Goal: Task Accomplishment & Management: Manage account settings

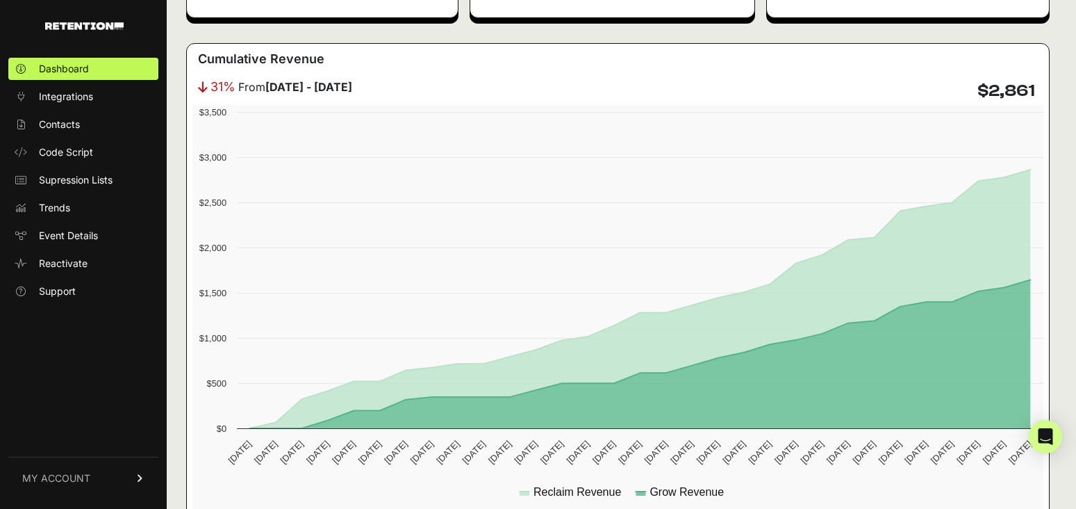
scroll to position [278, 0]
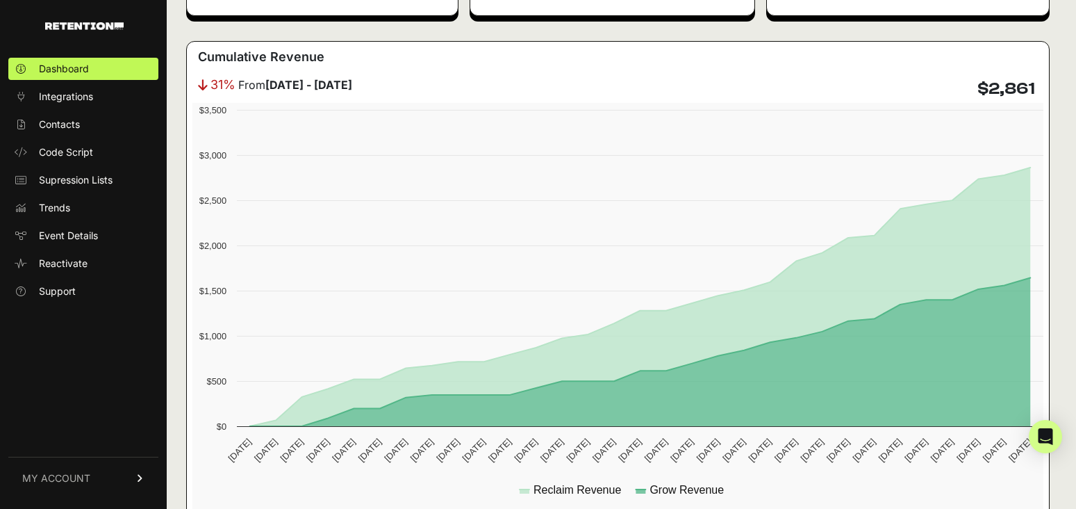
click at [70, 473] on span "MY ACCOUNT" at bounding box center [56, 478] width 68 height 14
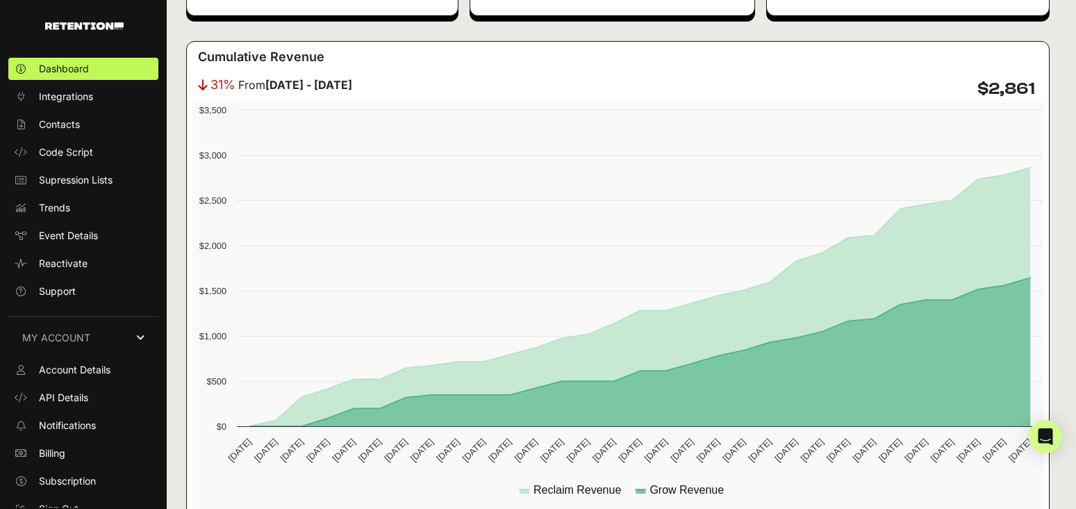
scroll to position [13, 0]
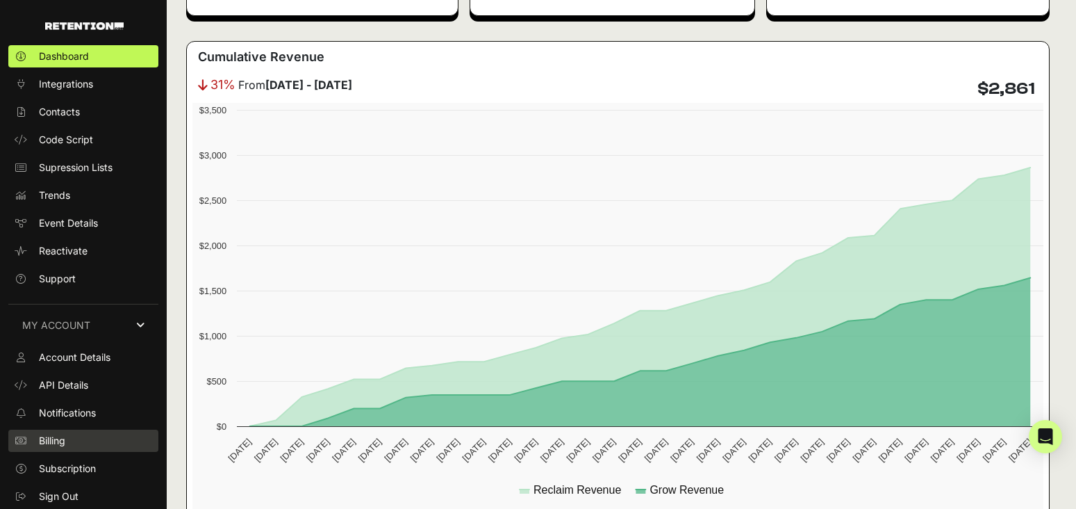
click at [74, 448] on link "Billing" at bounding box center [83, 440] width 150 height 22
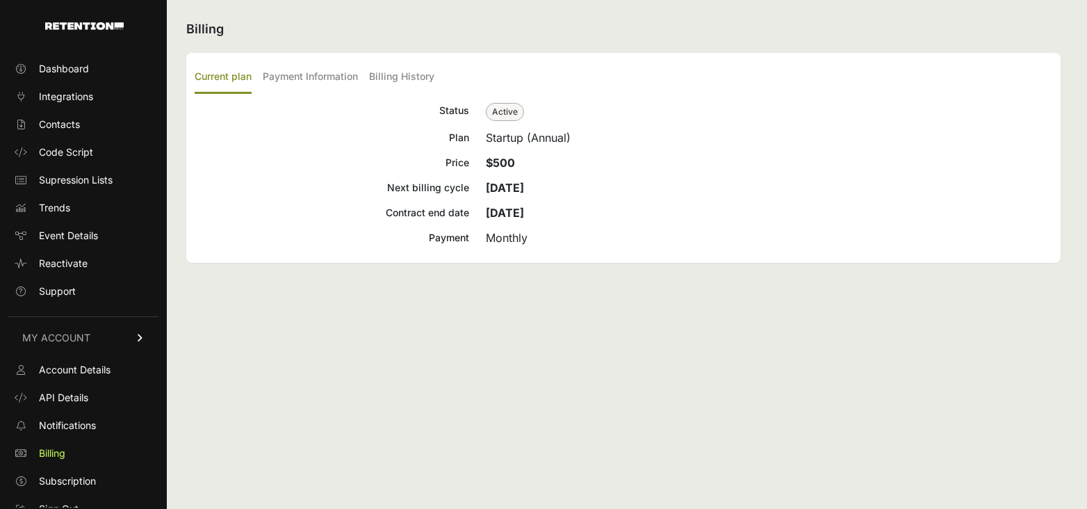
scroll to position [13, 0]
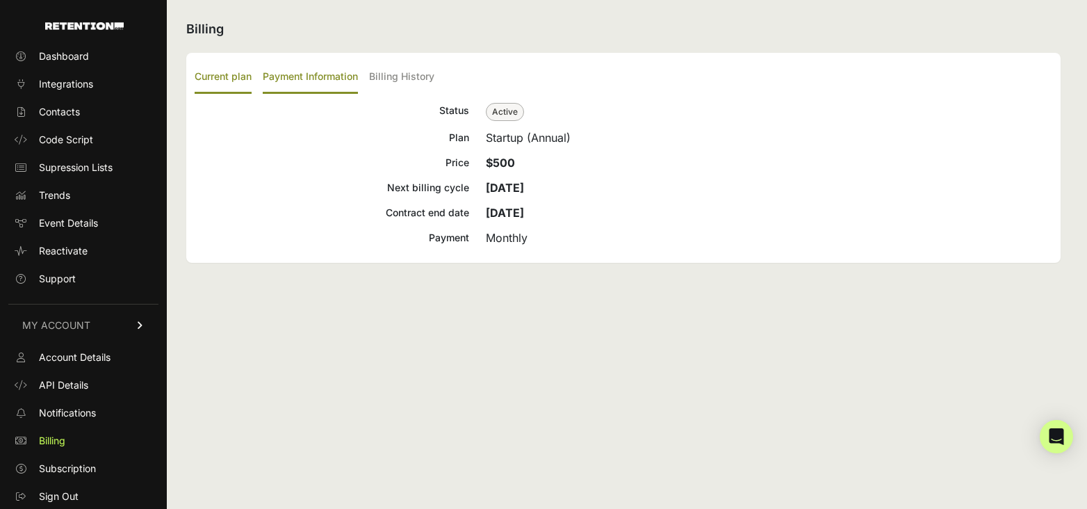
click at [313, 75] on label "Payment Information" at bounding box center [310, 77] width 95 height 33
click at [0, 0] on input "Payment Information" at bounding box center [0, 0] width 0 height 0
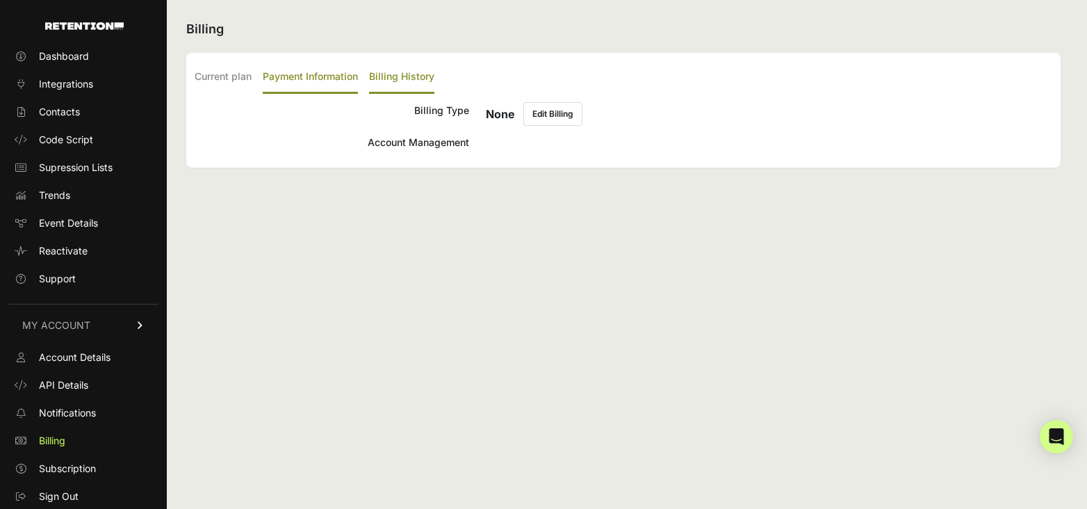
click at [414, 81] on label "Billing History" at bounding box center [401, 77] width 65 height 33
click at [0, 0] on input "Billing History" at bounding box center [0, 0] width 0 height 0
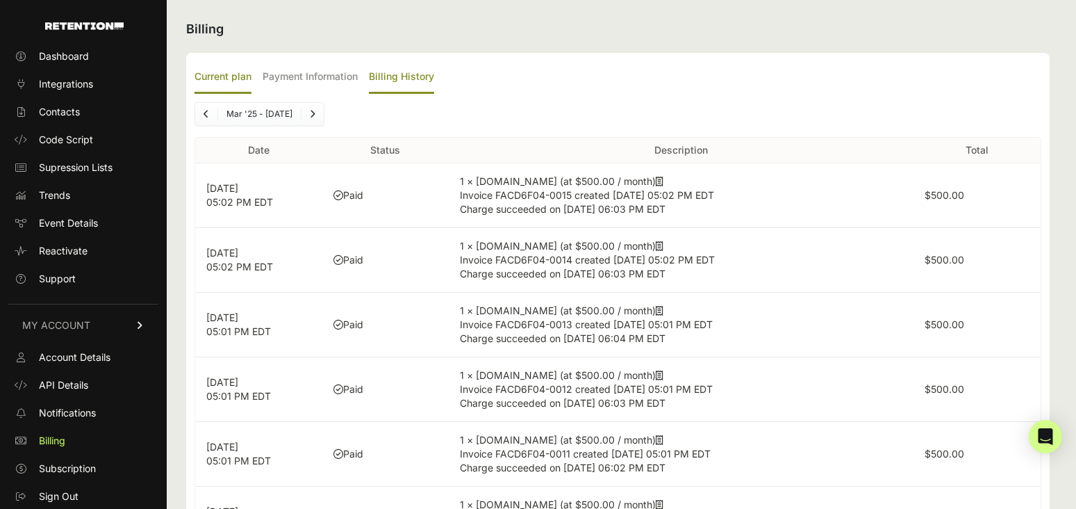
click at [215, 79] on label "Current plan" at bounding box center [223, 77] width 57 height 33
click at [0, 0] on input "Current plan" at bounding box center [0, 0] width 0 height 0
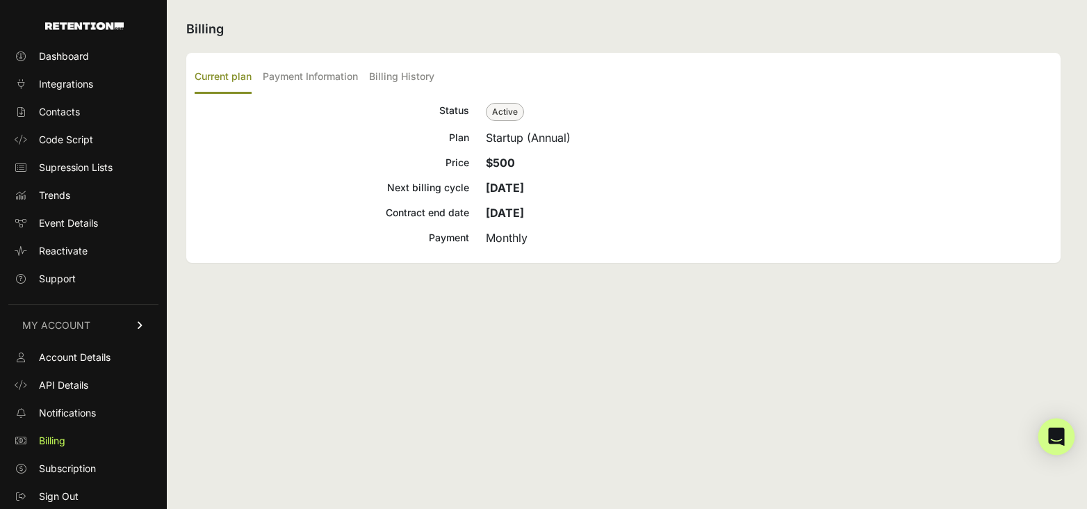
click at [1062, 439] on icon "Open Intercom Messenger" at bounding box center [1056, 436] width 18 height 18
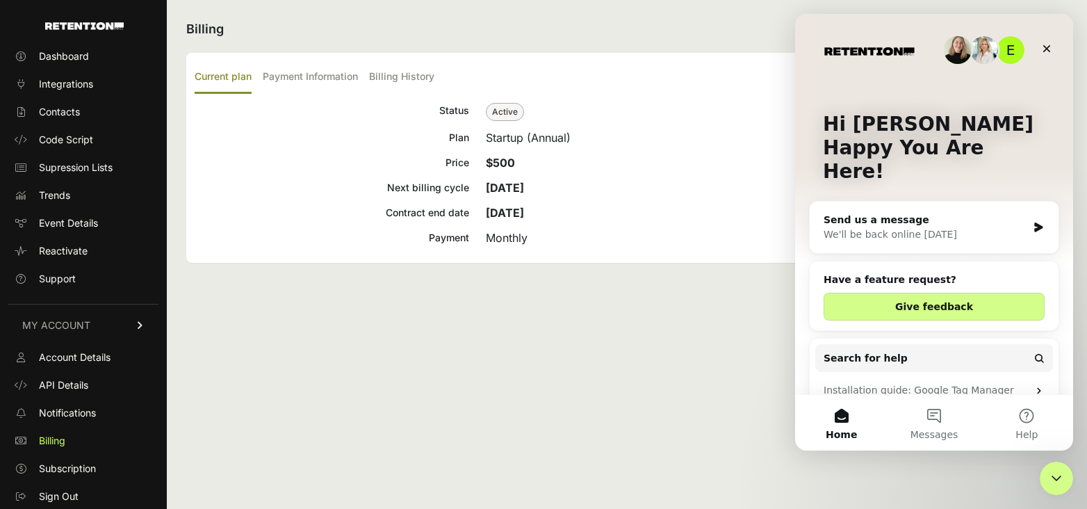
click at [759, 348] on div "Billing Current plan Payment Information Billing History Status Active Plan Sta…" at bounding box center [623, 254] width 913 height 509
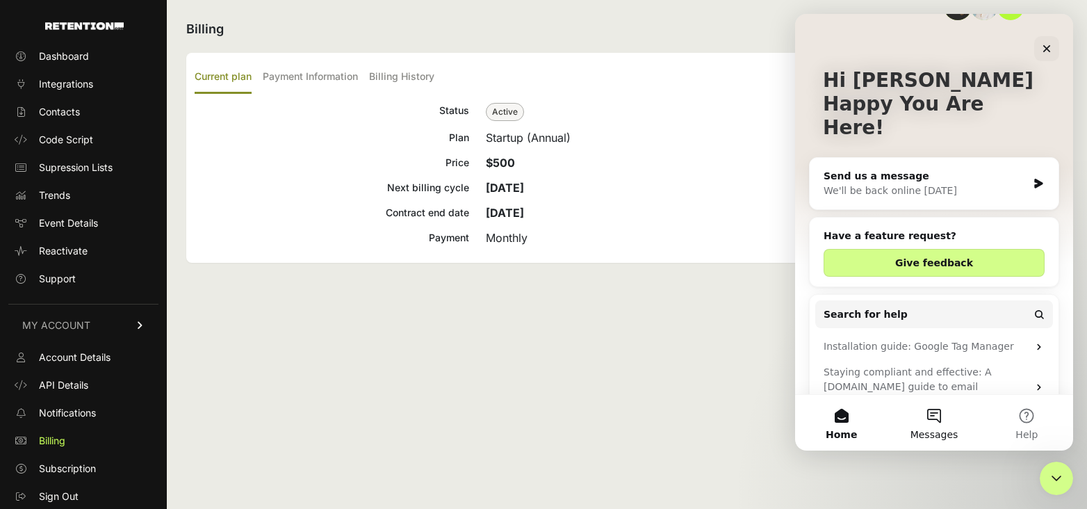
scroll to position [21, 0]
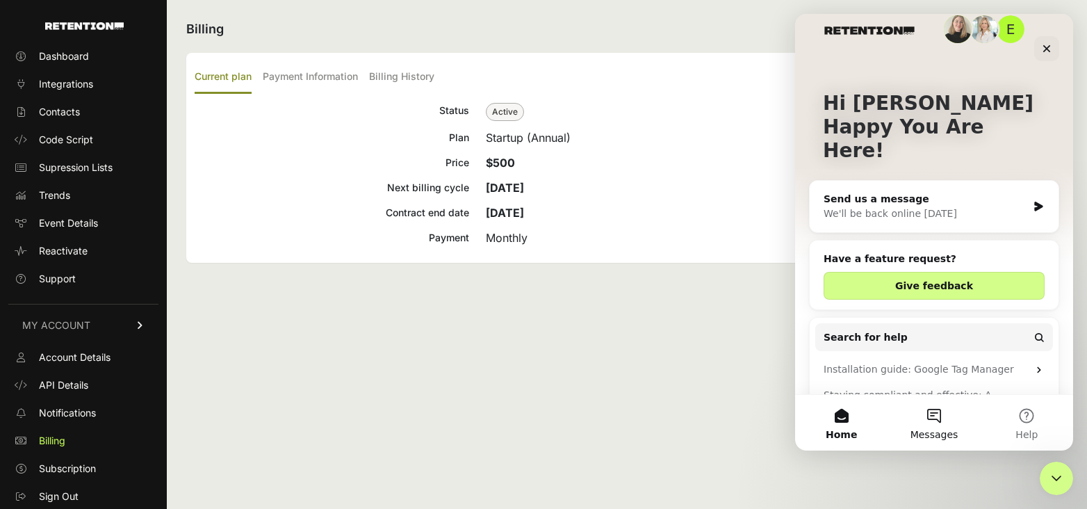
click at [941, 416] on button "Messages" at bounding box center [933, 423] width 92 height 56
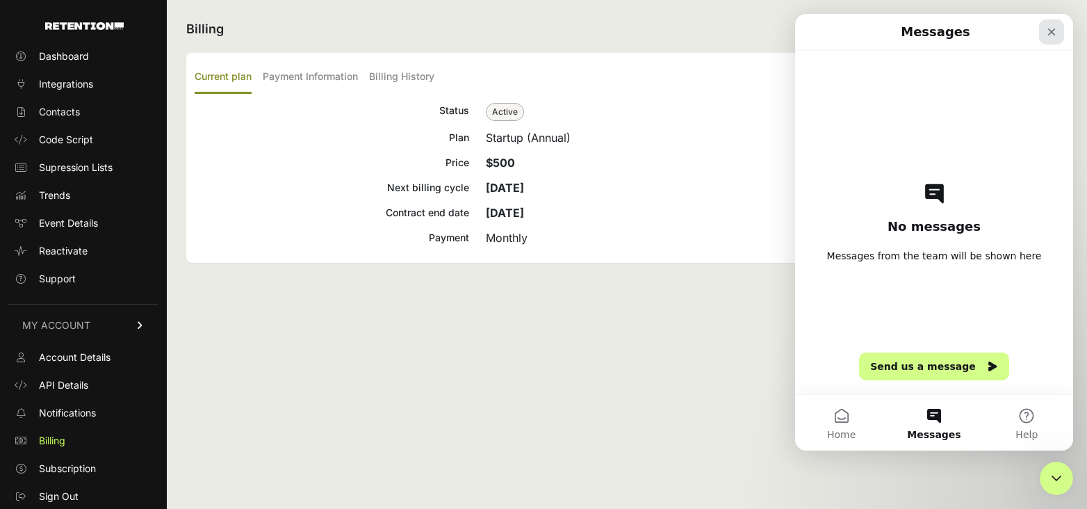
click at [1047, 33] on icon "Close" at bounding box center [1051, 31] width 11 height 11
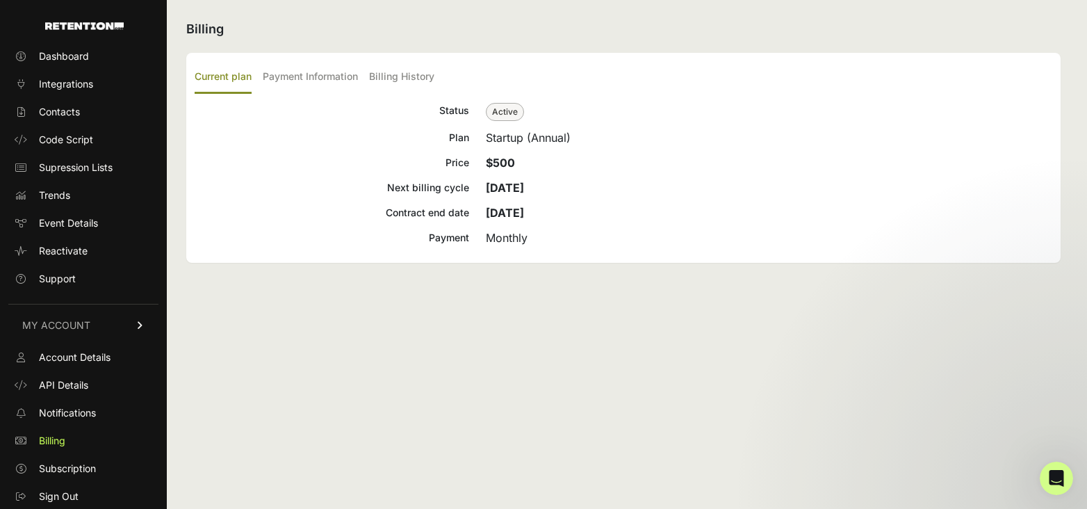
scroll to position [0, 0]
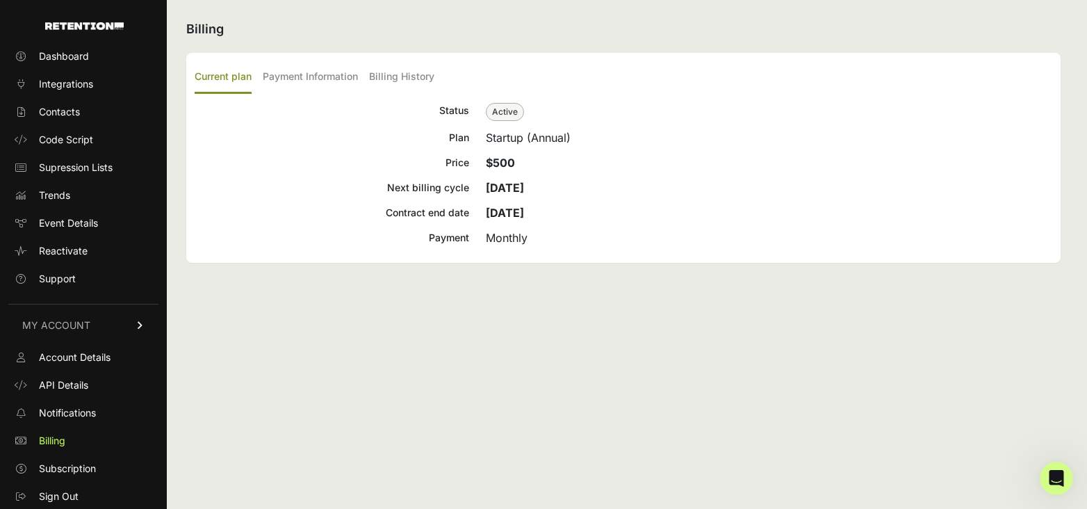
click at [499, 111] on span "Active" at bounding box center [505, 112] width 38 height 18
click at [298, 73] on label "Payment Information" at bounding box center [310, 77] width 95 height 33
click at [0, 0] on input "Payment Information" at bounding box center [0, 0] width 0 height 0
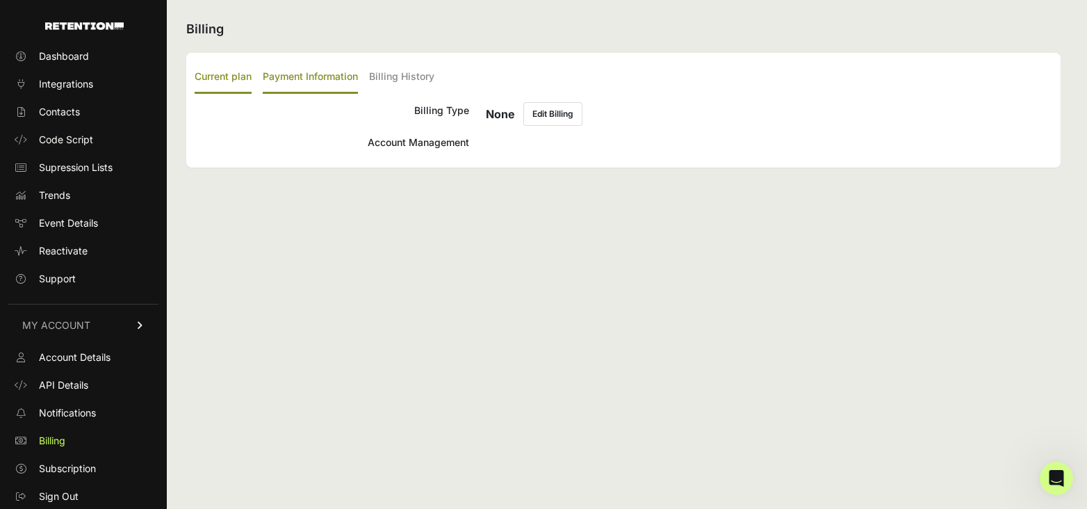
click at [219, 76] on label "Current plan" at bounding box center [223, 77] width 57 height 33
click at [0, 0] on input "Current plan" at bounding box center [0, 0] width 0 height 0
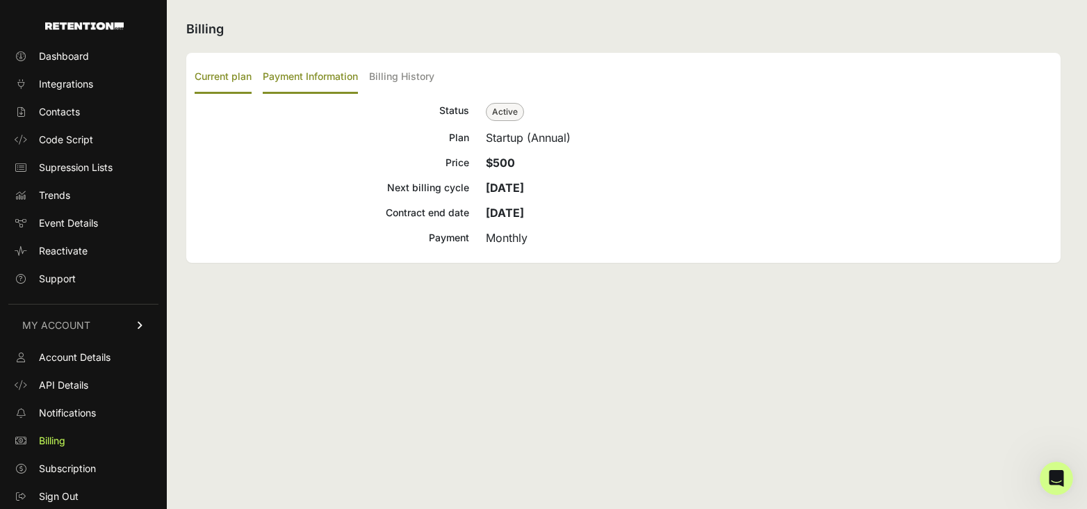
click at [288, 75] on label "Payment Information" at bounding box center [310, 77] width 95 height 33
click at [0, 0] on input "Payment Information" at bounding box center [0, 0] width 0 height 0
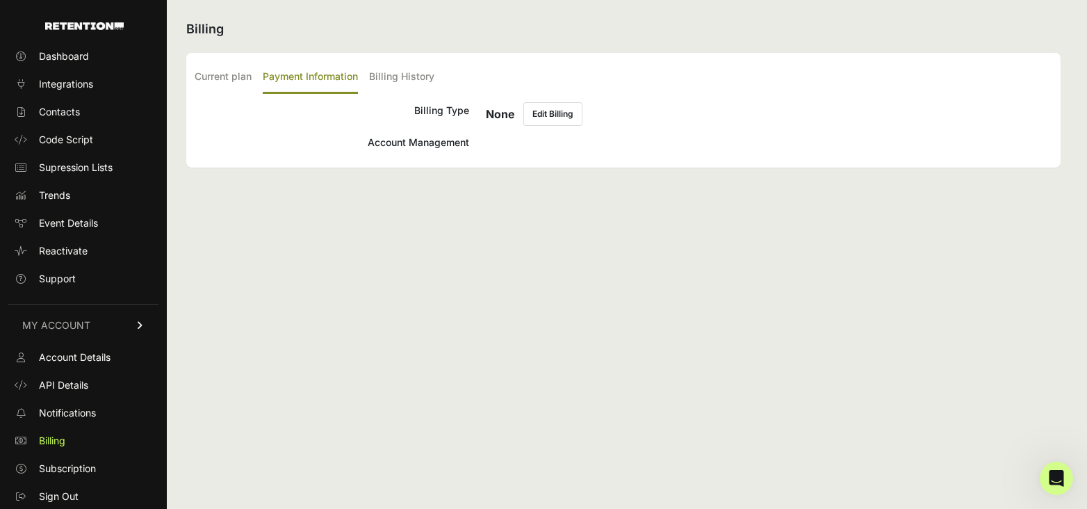
click at [537, 113] on button "Edit Billing" at bounding box center [552, 114] width 59 height 24
click at [227, 83] on label "Current plan" at bounding box center [223, 77] width 57 height 33
click at [0, 0] on input "Current plan" at bounding box center [0, 0] width 0 height 0
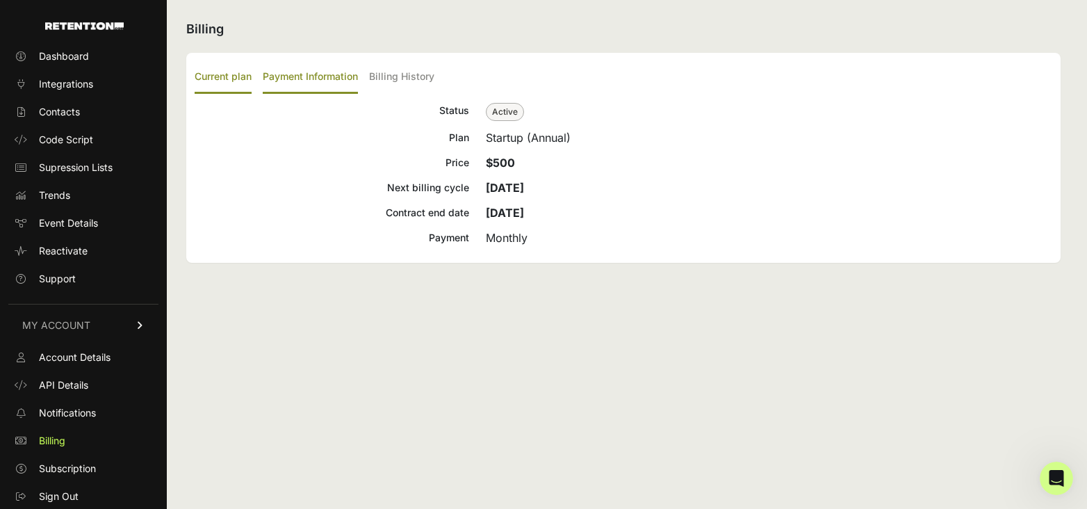
click at [311, 83] on label "Payment Information" at bounding box center [310, 77] width 95 height 33
click at [0, 0] on input "Payment Information" at bounding box center [0, 0] width 0 height 0
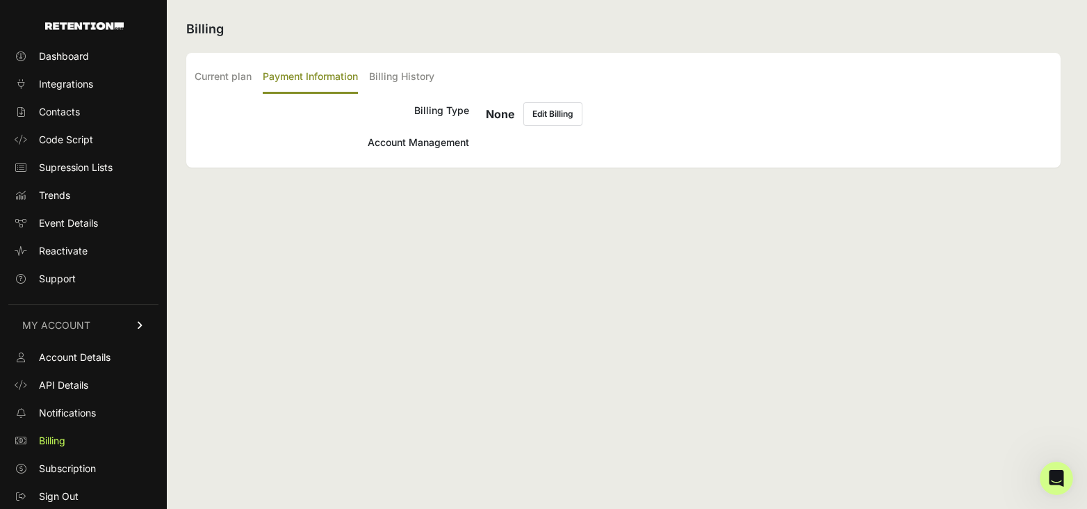
click at [187, 69] on div "Current plan Payment Information Billing History Status Active Plan Startup (An…" at bounding box center [623, 110] width 874 height 115
click at [202, 73] on label "Current plan" at bounding box center [223, 77] width 57 height 33
click at [0, 0] on input "Current plan" at bounding box center [0, 0] width 0 height 0
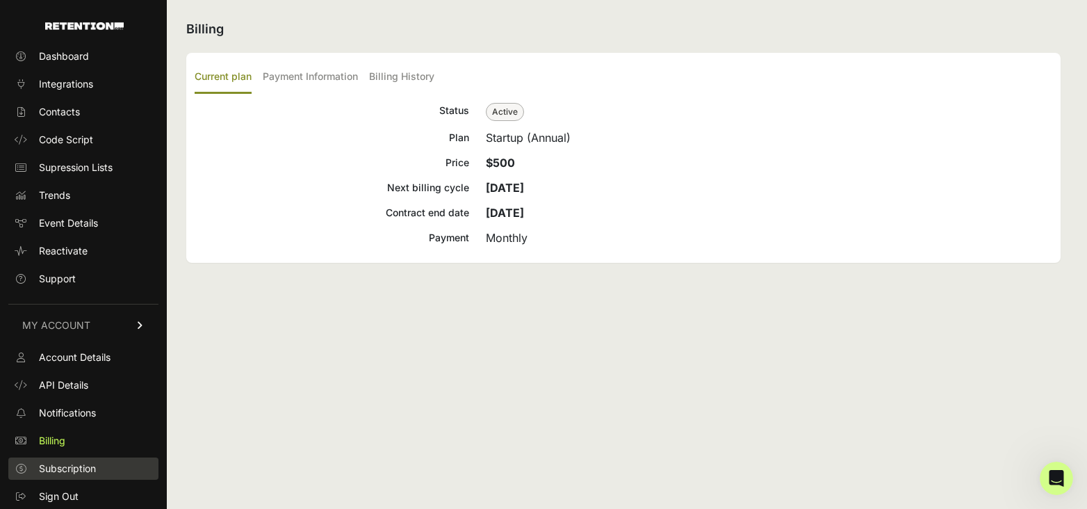
click at [74, 459] on link "Subscription" at bounding box center [83, 468] width 150 height 22
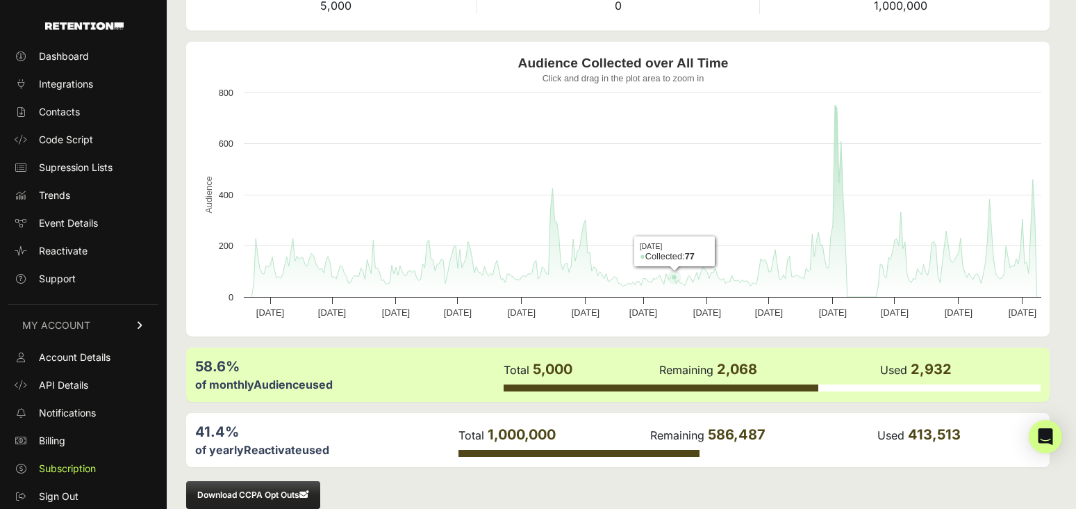
scroll to position [139, 0]
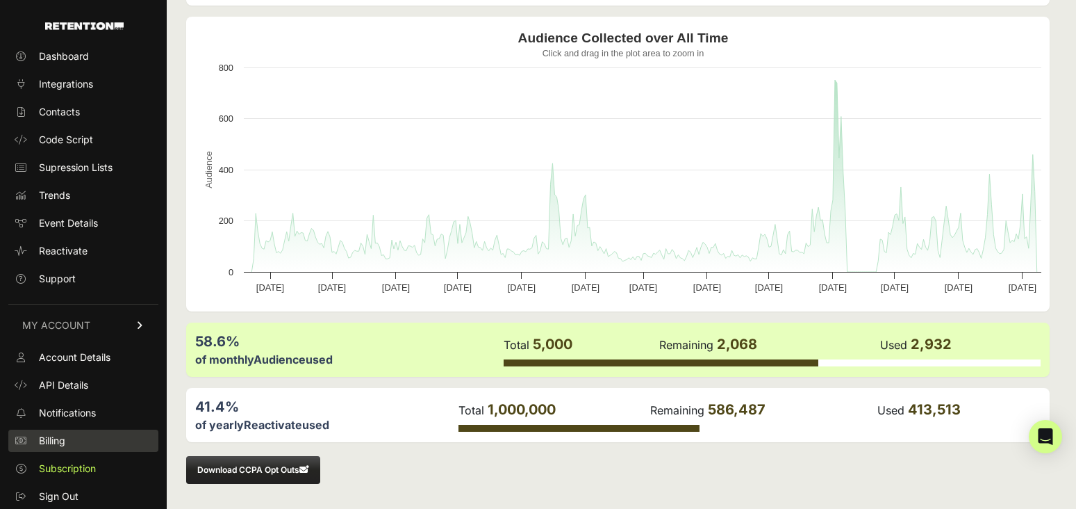
click at [69, 438] on link "Billing" at bounding box center [83, 440] width 150 height 22
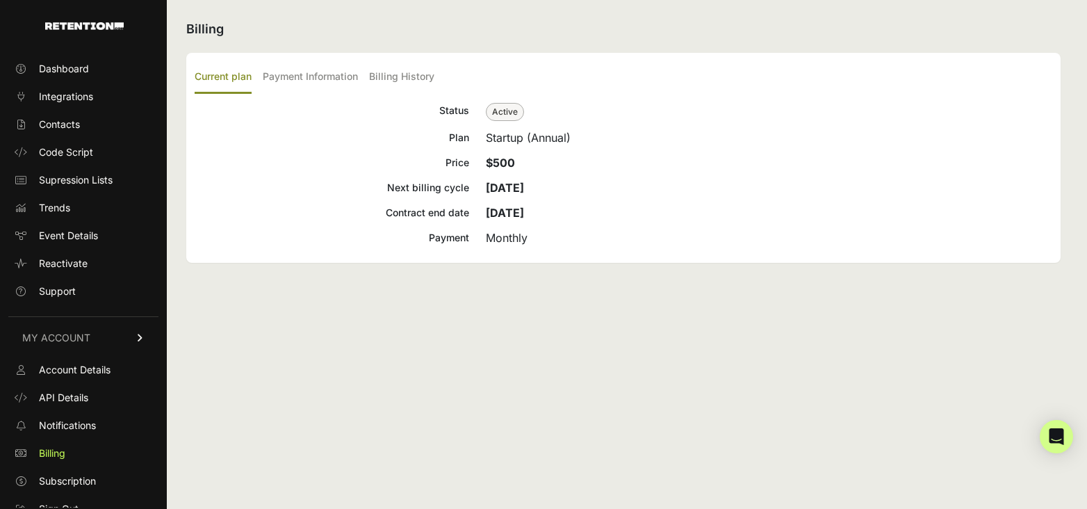
click at [76, 418] on span "Notifications" at bounding box center [67, 425] width 57 height 14
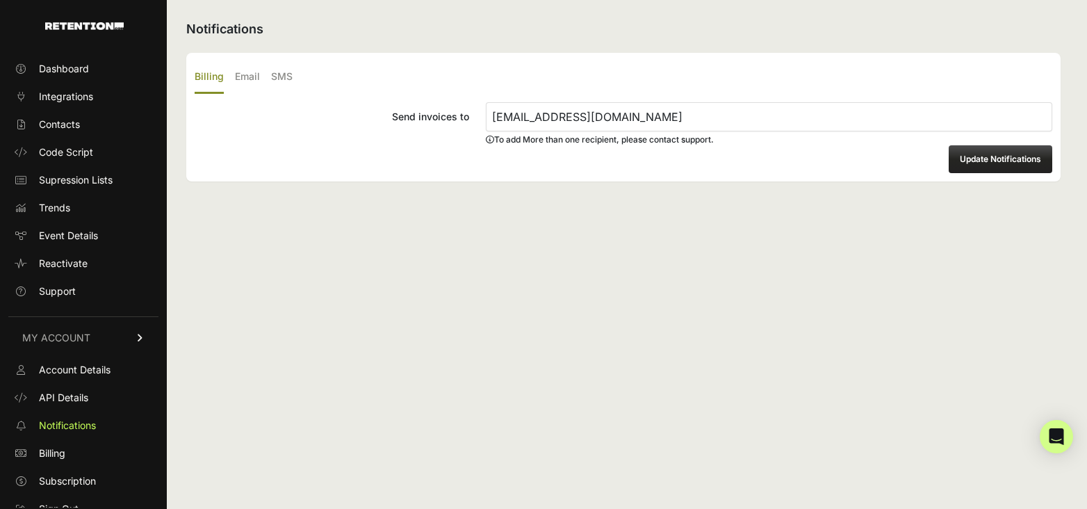
scroll to position [13, 0]
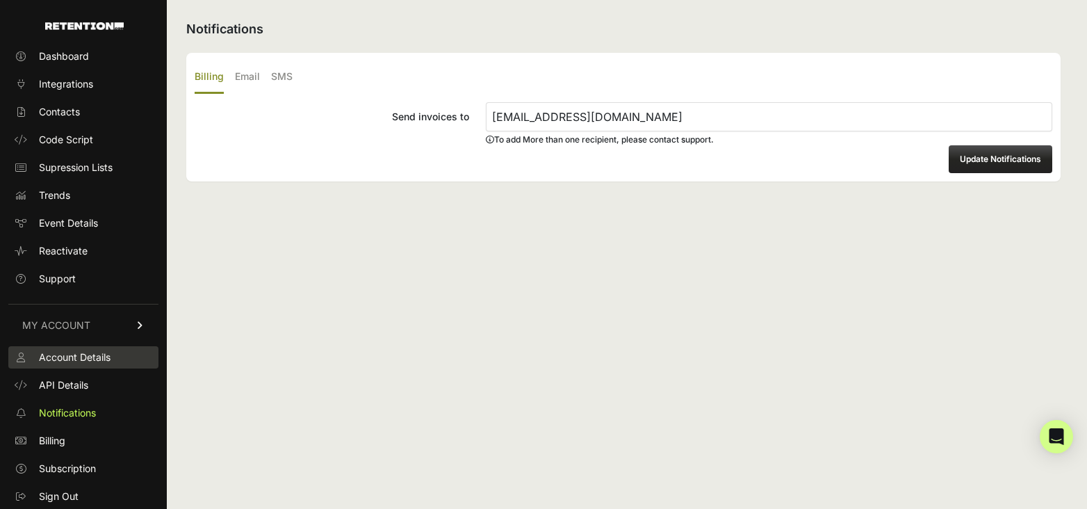
click at [85, 361] on span "Account Details" at bounding box center [75, 357] width 72 height 14
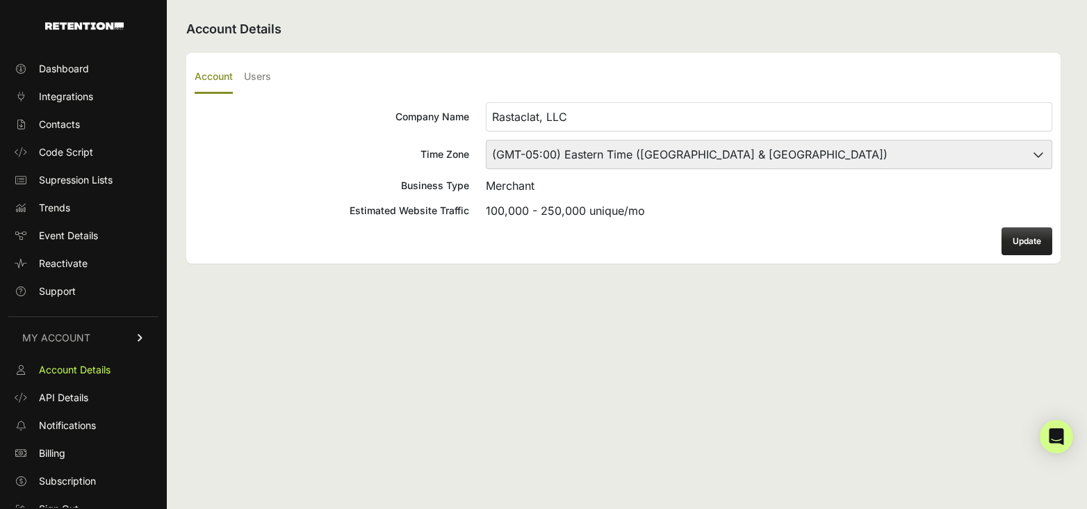
scroll to position [13, 0]
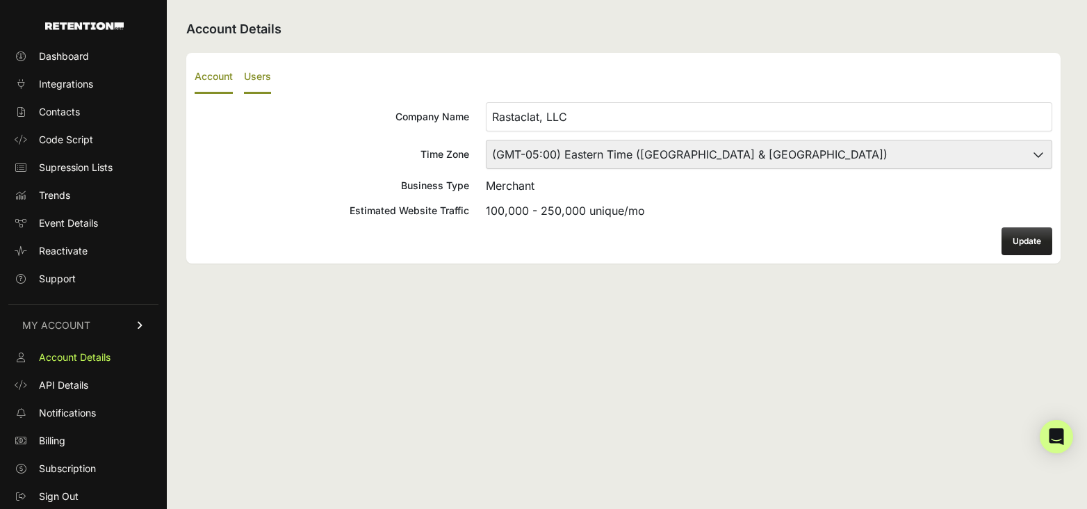
click at [269, 75] on label "Users" at bounding box center [257, 77] width 27 height 33
click at [0, 0] on input "Users" at bounding box center [0, 0] width 0 height 0
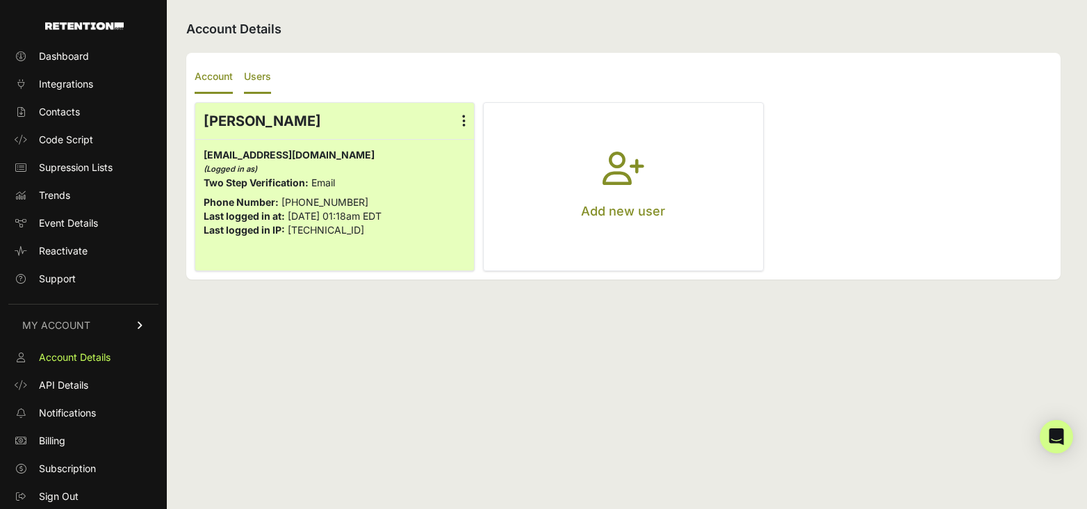
click at [214, 83] on label "Account" at bounding box center [214, 77] width 38 height 33
click at [0, 0] on input "Account" at bounding box center [0, 0] width 0 height 0
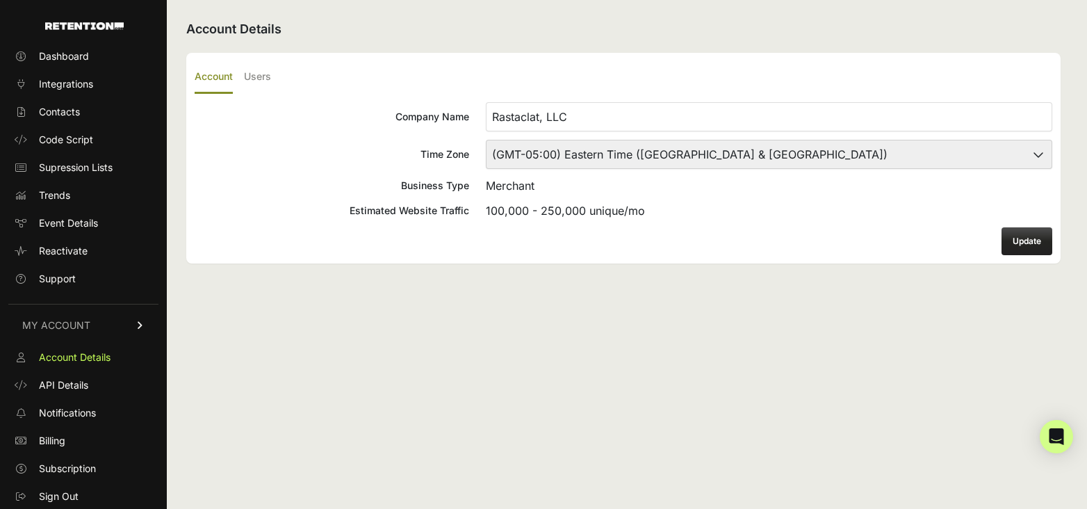
click at [934, 17] on div "Account Details Account Users Company Name Rastaclat, LLC Time Zone (GMT-10:00)…" at bounding box center [623, 254] width 913 height 509
